Goal: Task Accomplishment & Management: Complete application form

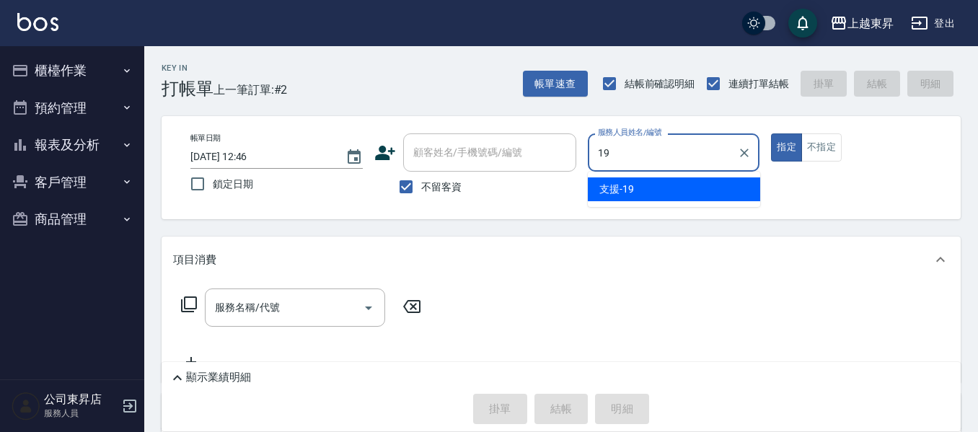
type input "支援-19"
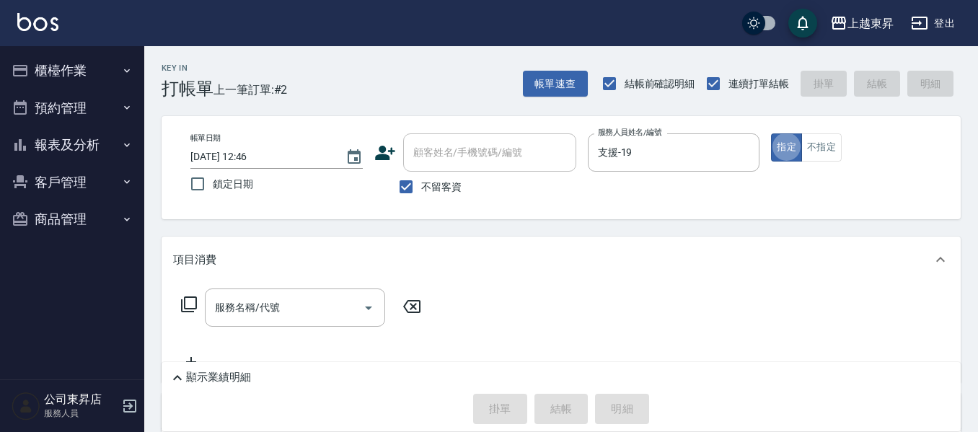
type button "true"
click at [837, 136] on button "不指定" at bounding box center [821, 147] width 40 height 28
drag, startPoint x: 304, startPoint y: 340, endPoint x: 312, endPoint y: 321, distance: 21.0
click at [304, 338] on div "服務名稱/代號 服務名稱/代號" at bounding box center [301, 329] width 257 height 82
click at [304, 325] on div "服務名稱/代號" at bounding box center [295, 307] width 180 height 38
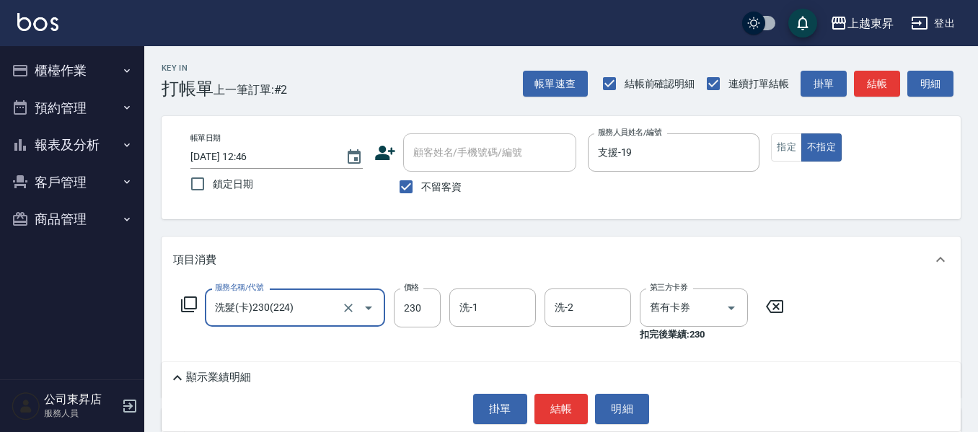
type input "洗髮(卡)230(224)"
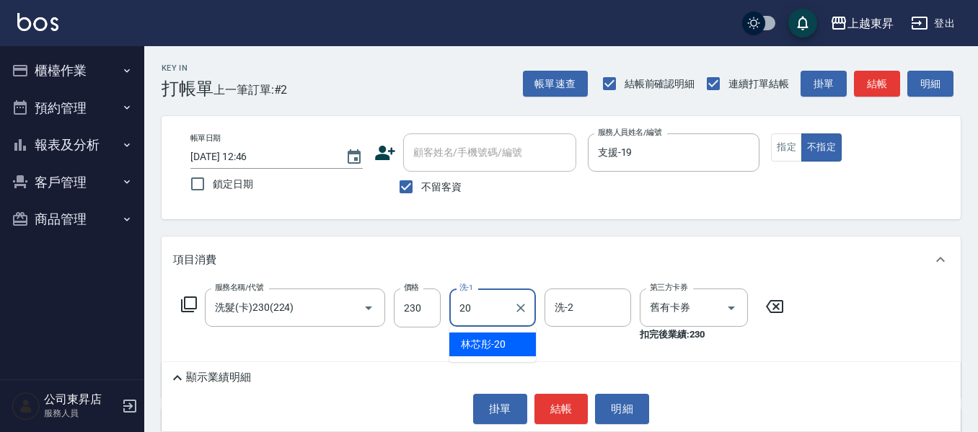
type input "林芯彤-20"
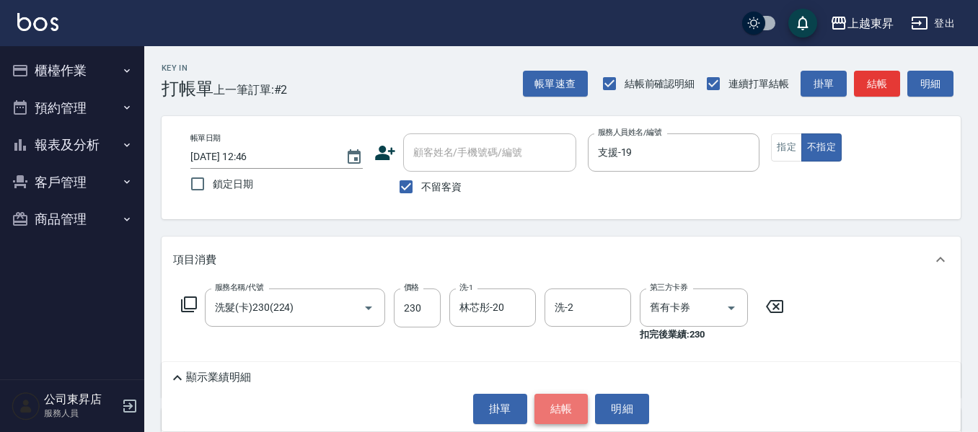
click at [541, 409] on button "結帳" at bounding box center [561, 409] width 54 height 30
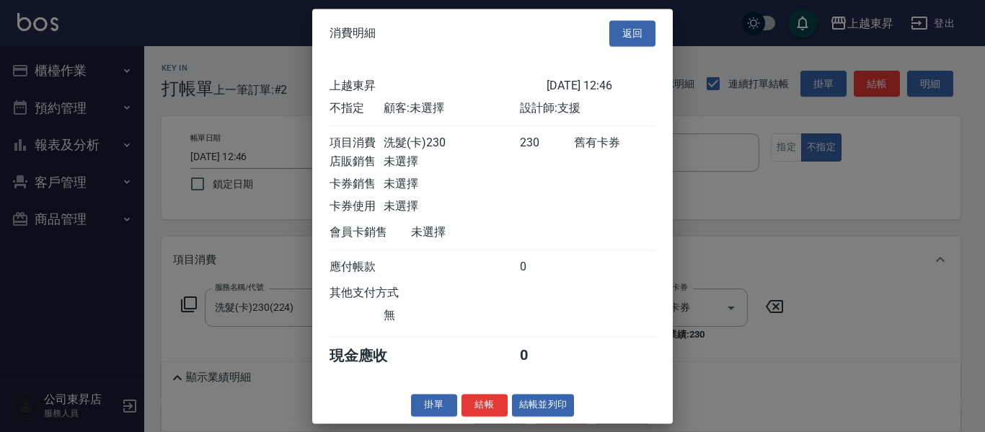
click at [533, 416] on button "結帳並列印" at bounding box center [543, 405] width 63 height 22
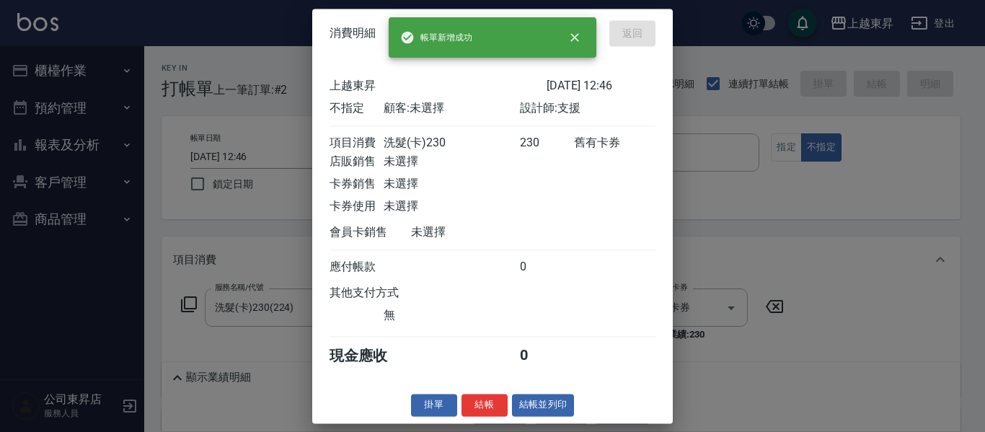
type input "[DATE] 13:57"
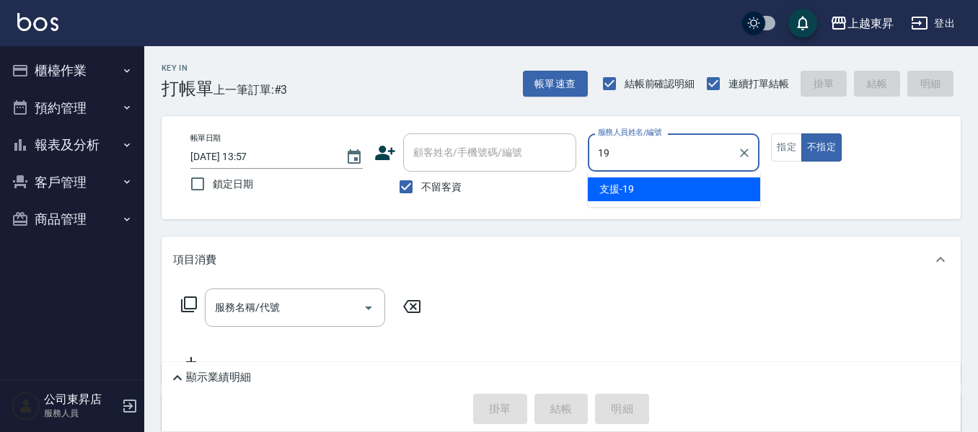
type input "支援-19"
type button "false"
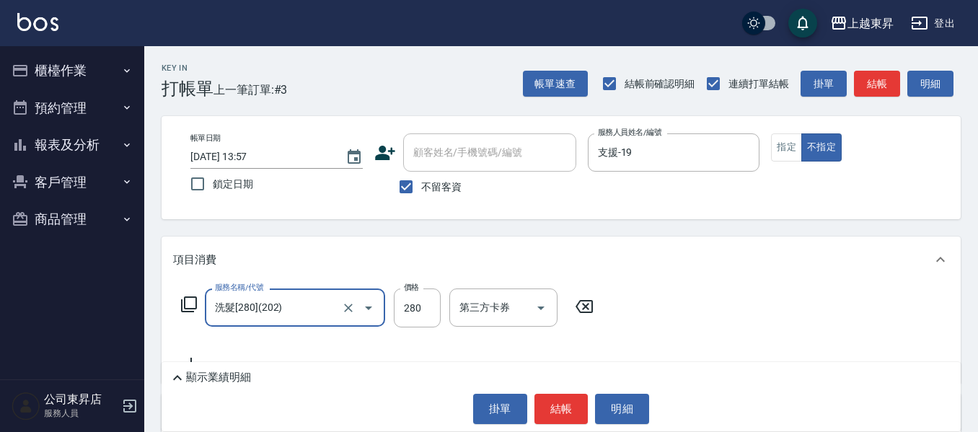
type input "洗髮[280](202)"
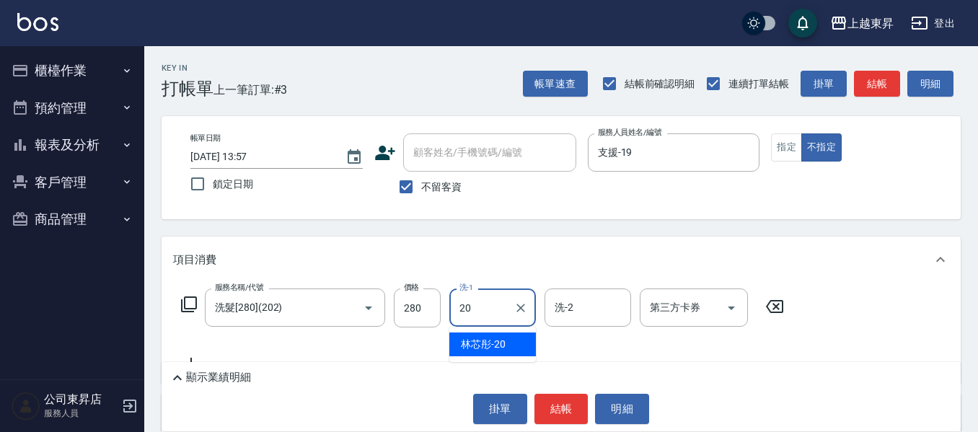
type input "林芯彤-20"
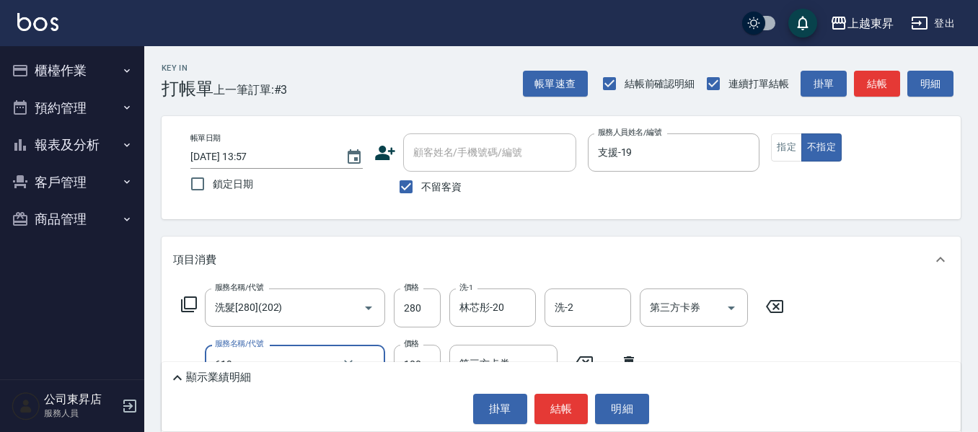
type input "[PERSON_NAME].玻酸.晶膜.水療(619)"
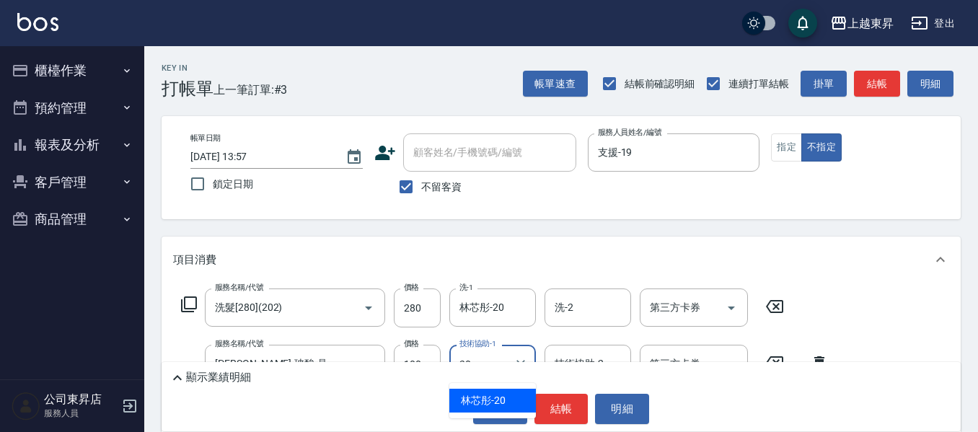
type input "林芯彤-20"
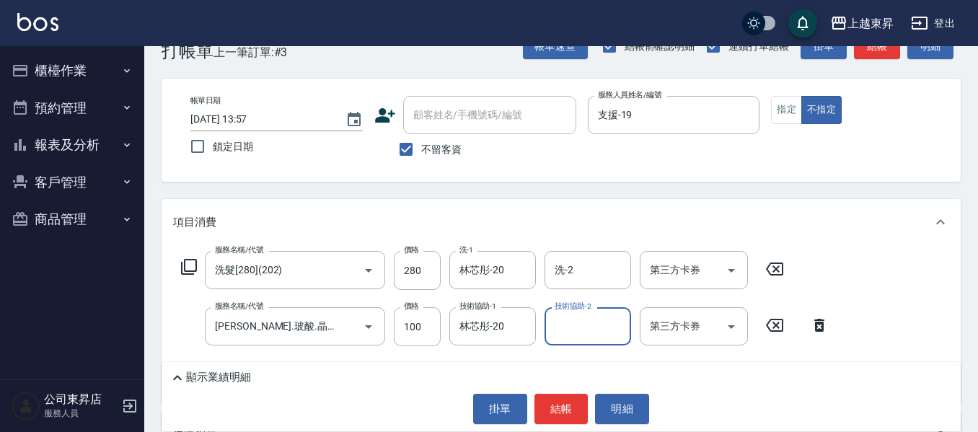
scroll to position [72, 0]
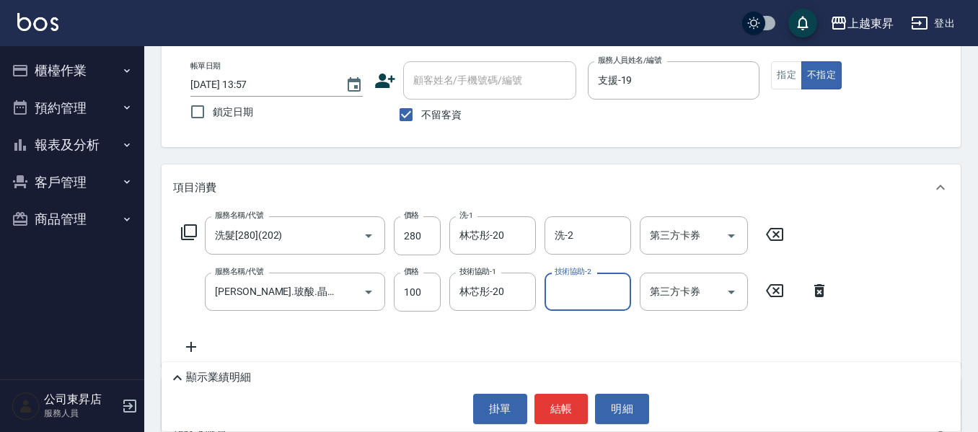
drag, startPoint x: 457, startPoint y: 344, endPoint x: 530, endPoint y: 362, distance: 75.7
click at [461, 345] on div "服務名稱/代號 洗髮[280](202) 服務名稱/代號 價格 280 價格 洗-1 林芯彤-20 洗-1 洗-2 洗-2 第三方卡券 第三方卡券 服務名稱/…" at bounding box center [505, 285] width 664 height 139
click at [568, 405] on button "結帳" at bounding box center [561, 409] width 54 height 30
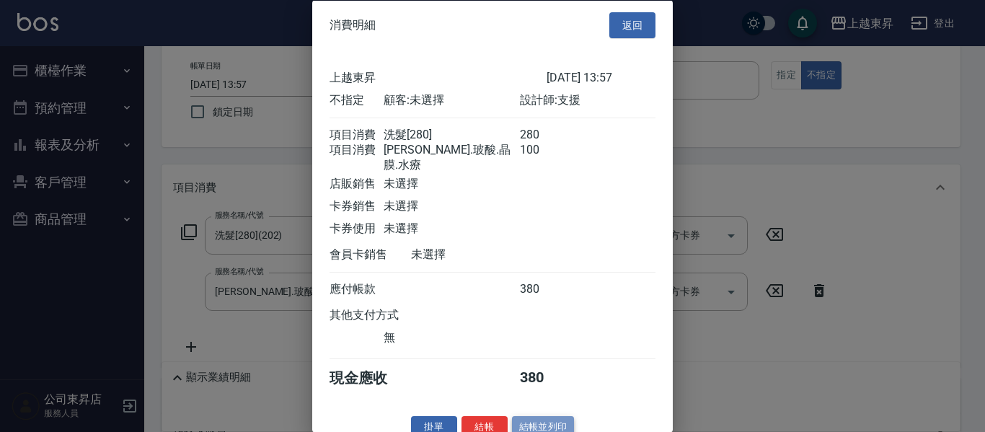
click at [547, 428] on button "結帳並列印" at bounding box center [543, 427] width 63 height 22
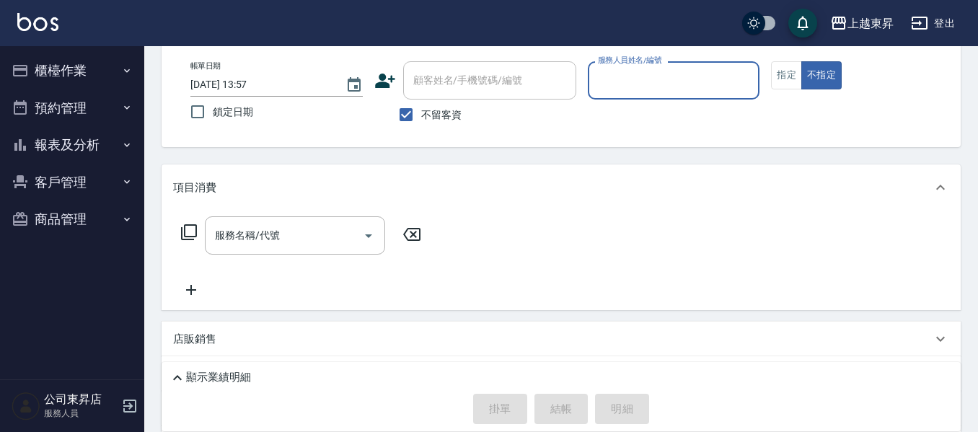
click at [424, 123] on label "不留客資" at bounding box center [426, 115] width 71 height 30
click at [421, 123] on input "不留客資" at bounding box center [406, 115] width 30 height 30
checkbox input "false"
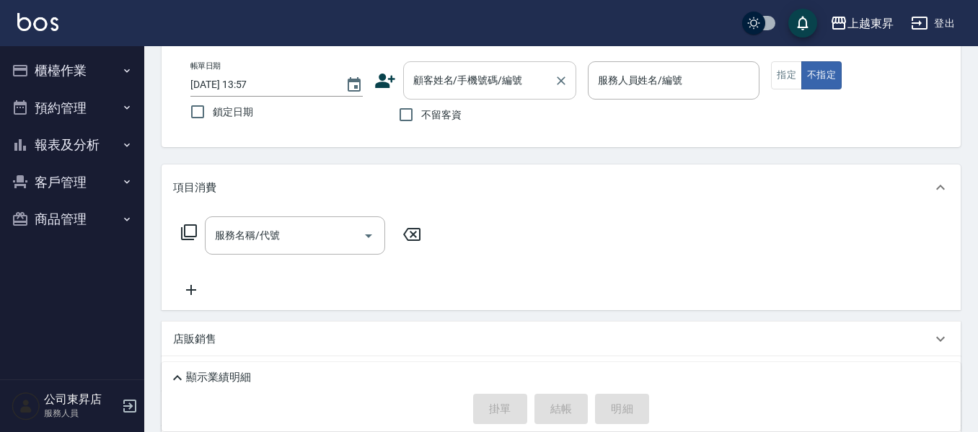
click at [436, 97] on div "顧客姓名/手機號碼/編號" at bounding box center [489, 80] width 173 height 38
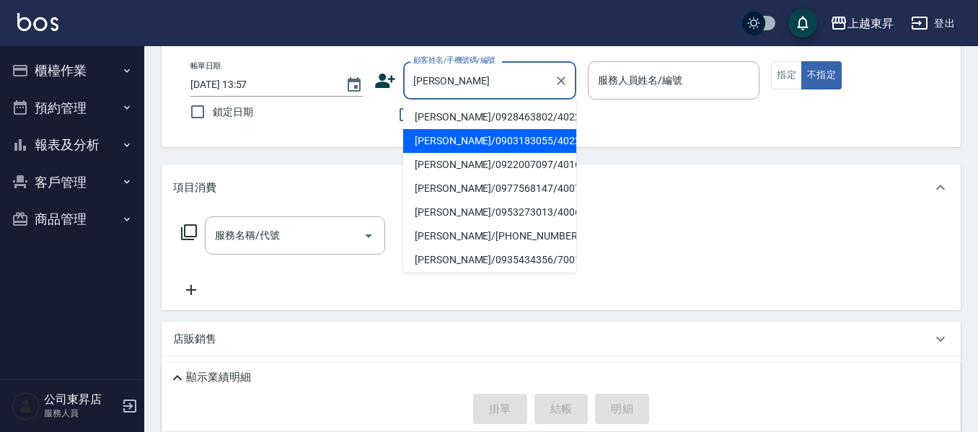
click at [449, 138] on li "[PERSON_NAME]/0903183055/40227" at bounding box center [489, 141] width 173 height 24
type input "[PERSON_NAME]/0903183055/40227"
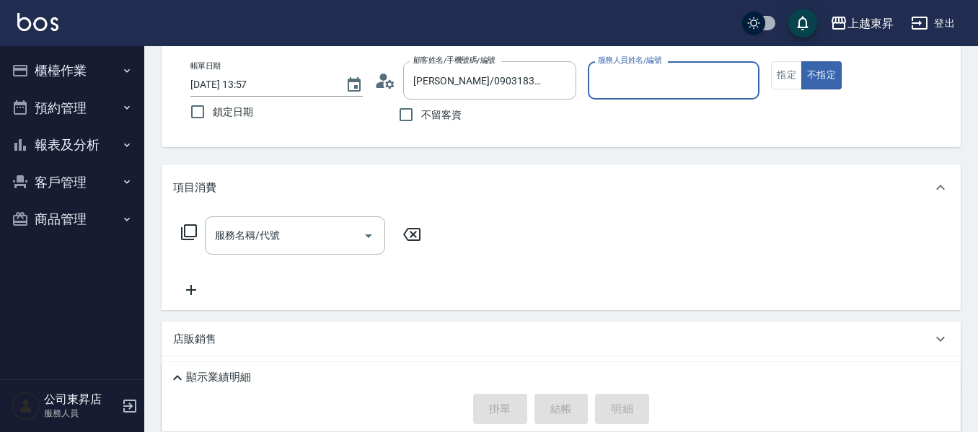
type input "[PERSON_NAME]04"
click at [782, 76] on button "指定" at bounding box center [786, 75] width 31 height 28
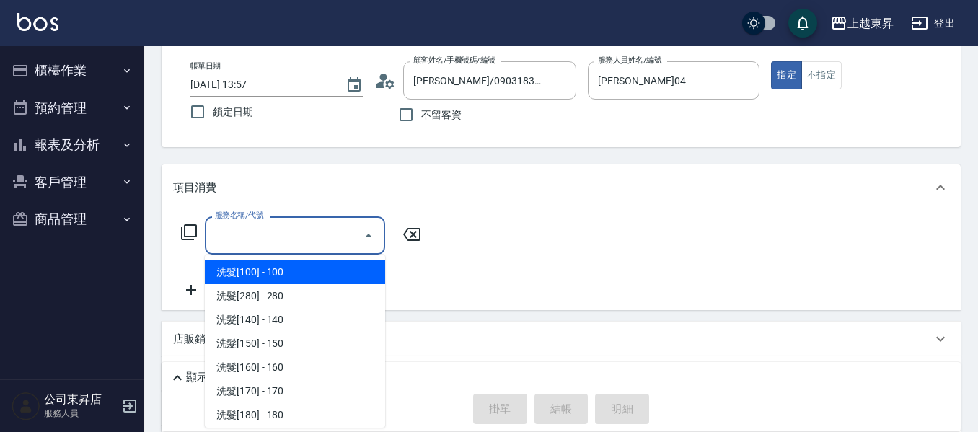
click at [299, 224] on input "服務名稱/代號" at bounding box center [284, 235] width 146 height 25
type input "洗髮[280](202)"
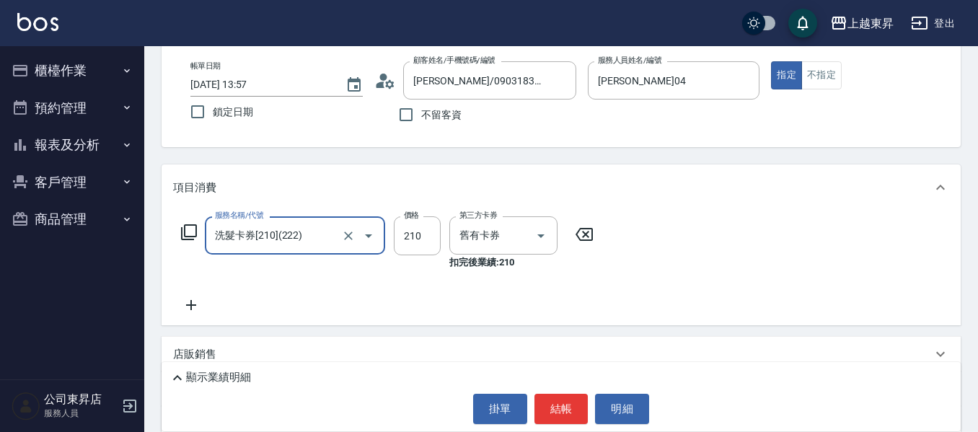
type input "洗髮卡券[210](222)"
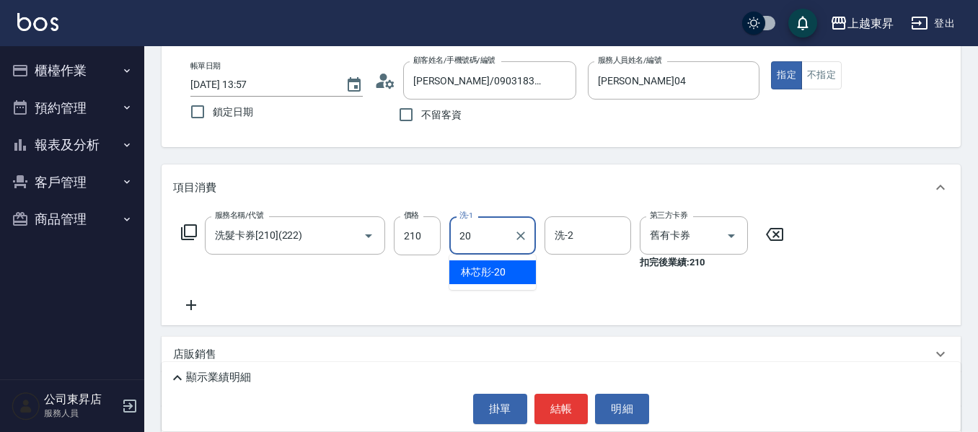
type input "林芯彤-20"
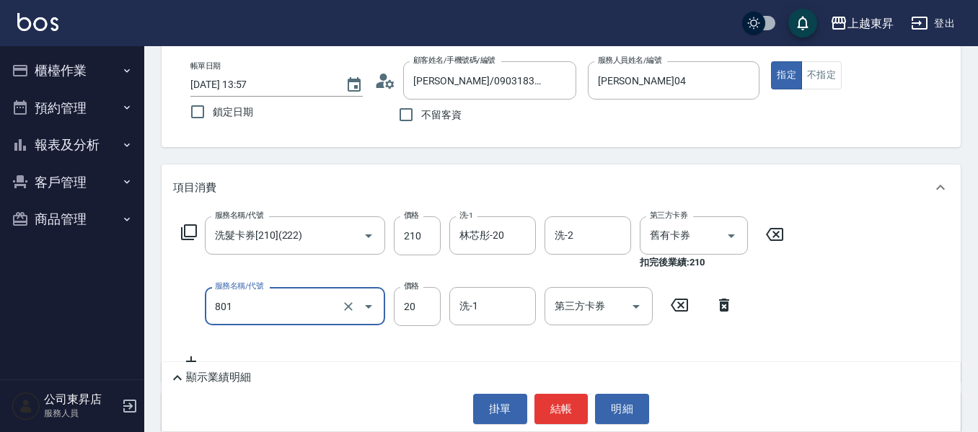
type input "潤絲(801)"
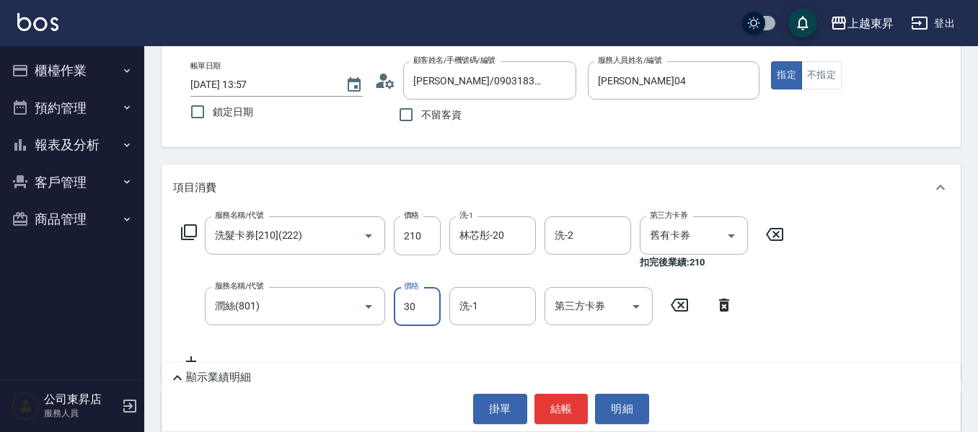
type input "30"
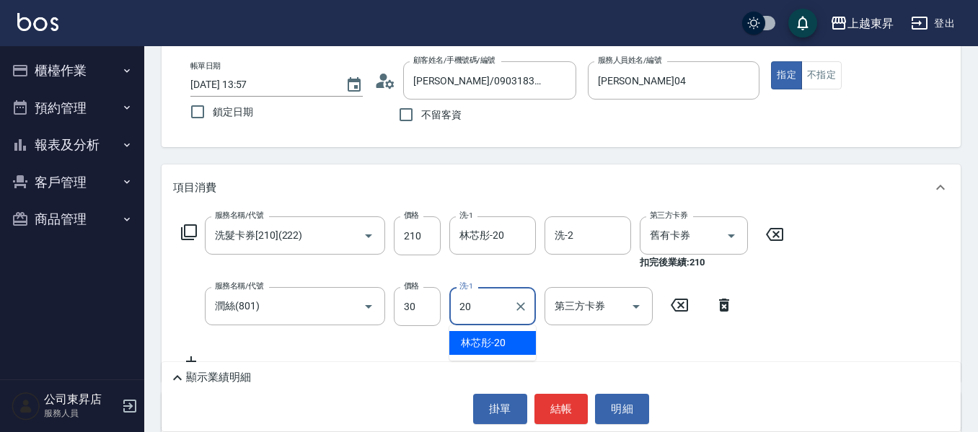
type input "林芯彤-20"
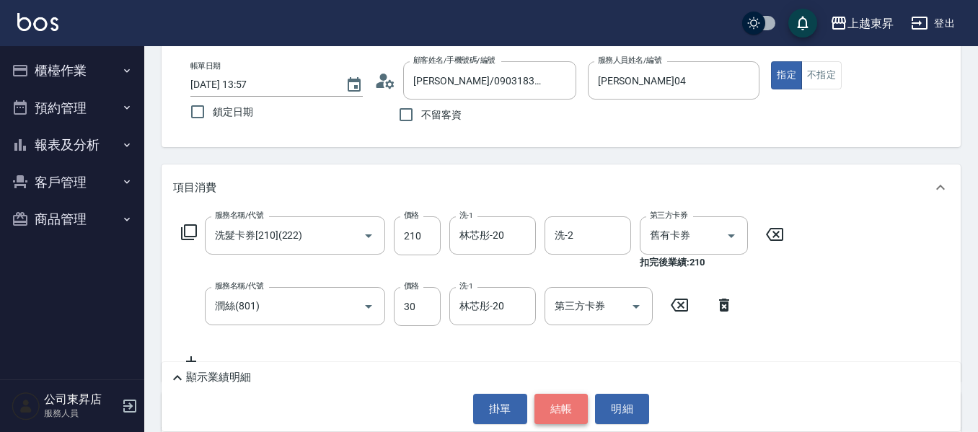
click at [555, 411] on button "結帳" at bounding box center [561, 409] width 54 height 30
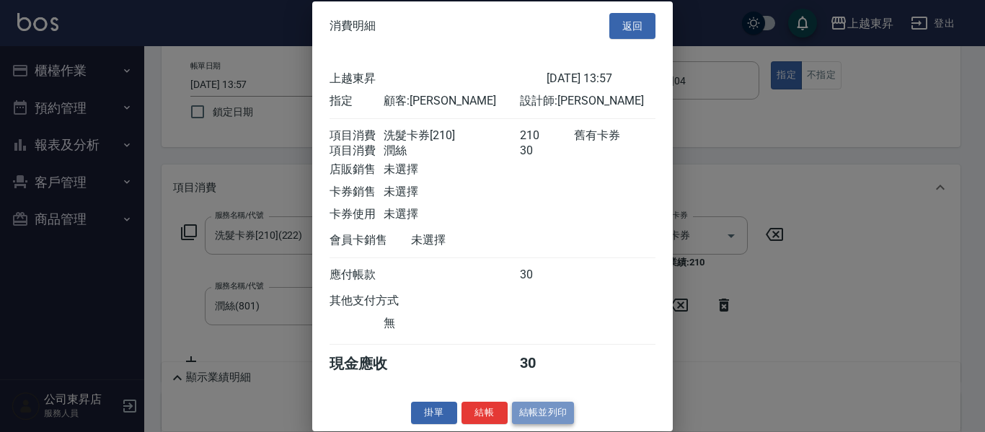
click at [514, 424] on button "結帳並列印" at bounding box center [543, 413] width 63 height 22
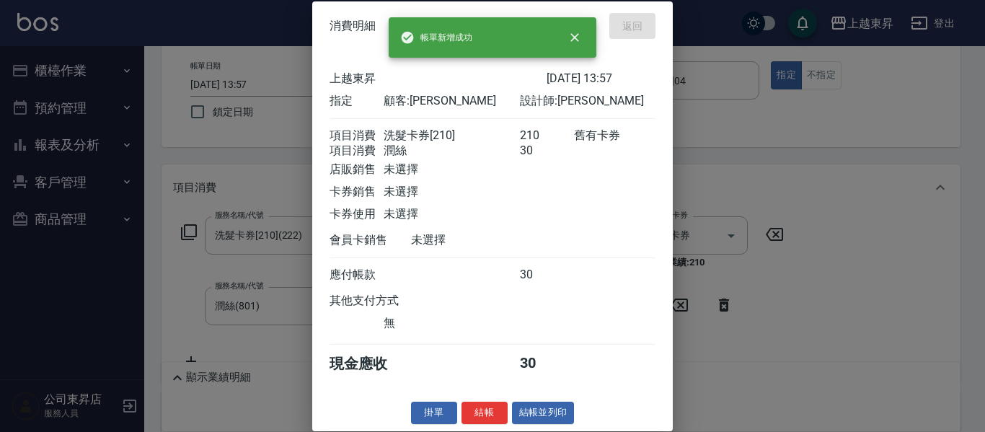
type input "[DATE] 13:58"
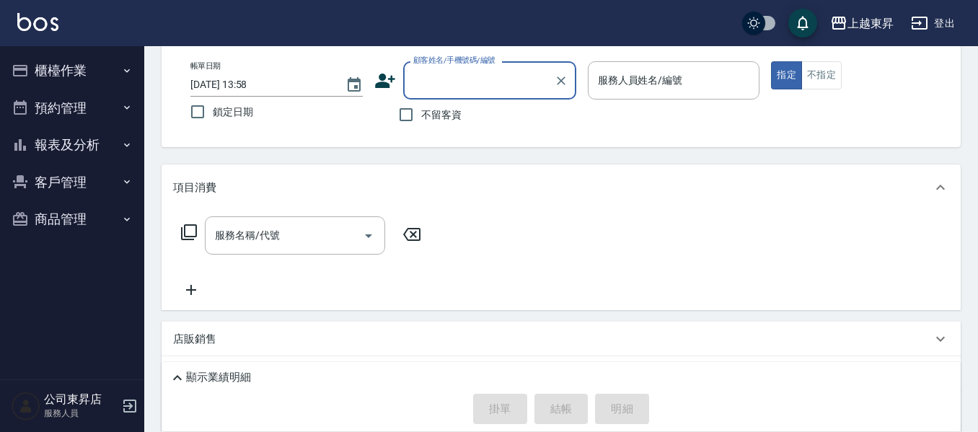
scroll to position [0, 0]
